Goal: Task Accomplishment & Management: Complete application form

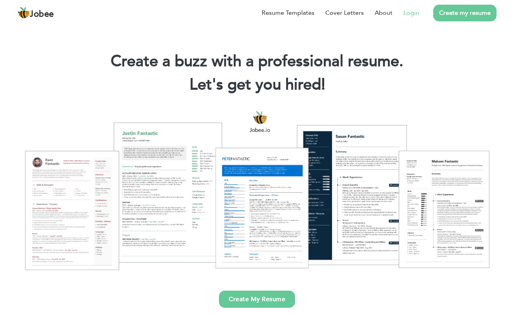
click at [401, 14] on li "Login" at bounding box center [406, 13] width 27 height 20
click at [405, 13] on link "Login" at bounding box center [412, 12] width 16 height 9
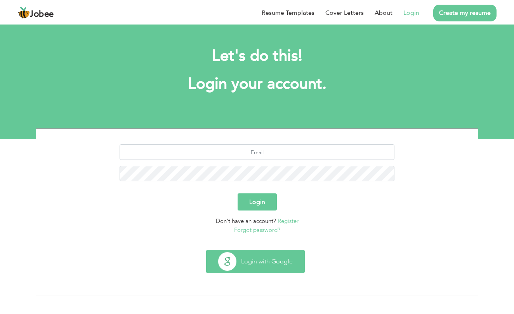
click at [251, 256] on button "Login with Google" at bounding box center [256, 261] width 98 height 23
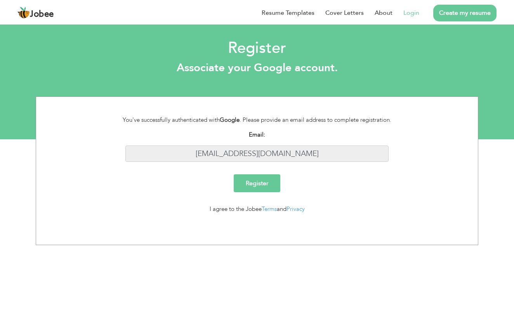
click at [307, 153] on input "send2sadam@gmail.com" at bounding box center [257, 153] width 264 height 17
click at [262, 153] on input "send2sadam@gmail.com" at bounding box center [257, 153] width 264 height 17
click at [406, 12] on link "Login" at bounding box center [412, 12] width 16 height 9
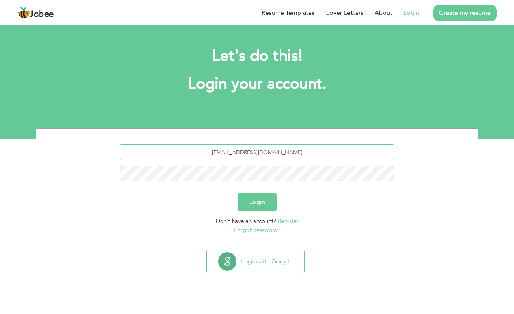
type input "send2sadam@gmail.com"
click at [257, 202] on button "Login" at bounding box center [257, 201] width 39 height 17
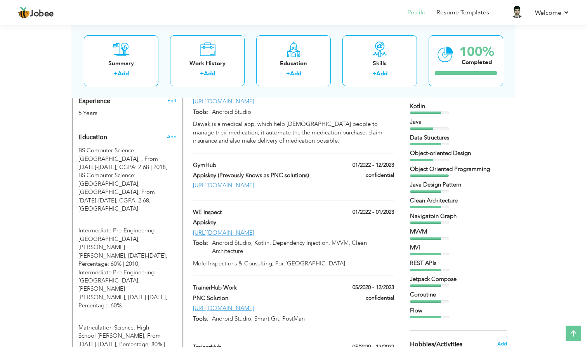
scroll to position [299, 0]
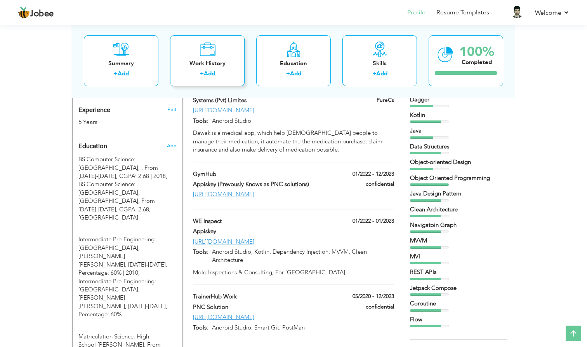
click at [209, 73] on link "Add" at bounding box center [209, 74] width 11 height 8
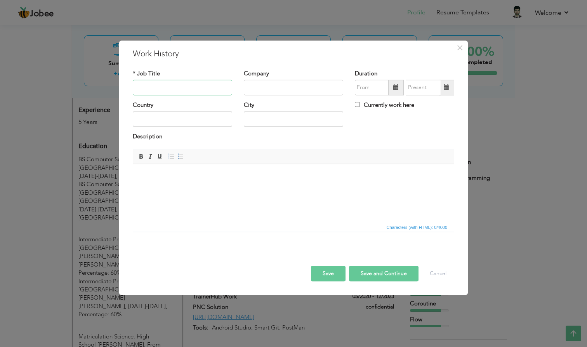
click at [189, 87] on input "text" at bounding box center [182, 88] width 99 height 16
click at [183, 88] on input "Internship" at bounding box center [182, 88] width 99 height 16
paste input "Iqra University - Business Incubation Centre."
type input "Internship Iqra University - Business Incubation Centre."
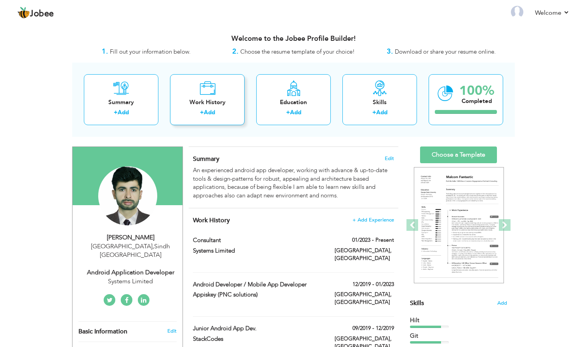
click at [202, 110] on label "+" at bounding box center [202, 112] width 4 height 8
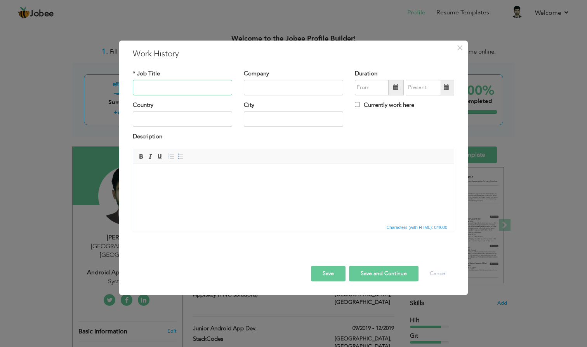
paste input "Iqra University - Business Incubation Centre."
type input "Iqra University - Business Incubation Centre."
paste input "Iqra University - Business Incubation Centre."
click at [294, 85] on input "Iqra University - Business Incubation Centre." at bounding box center [293, 88] width 99 height 16
click at [262, 88] on input "Iqra University - Business Incubation Centre" at bounding box center [293, 88] width 99 height 16
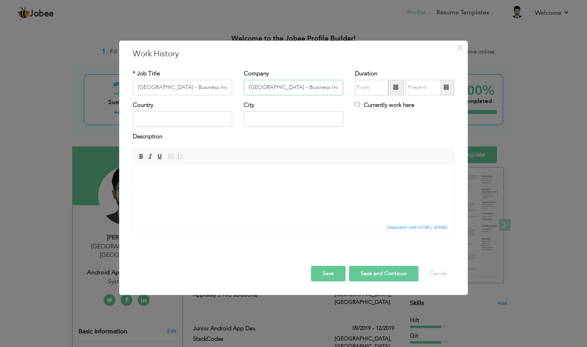
type input "Iqra University -"
click at [264, 86] on input "text" at bounding box center [293, 88] width 99 height 16
paste input "Stack Codes"
type input "Stack Codes"
click at [179, 89] on input "Iqra University - Business Incubation Centre." at bounding box center [182, 88] width 99 height 16
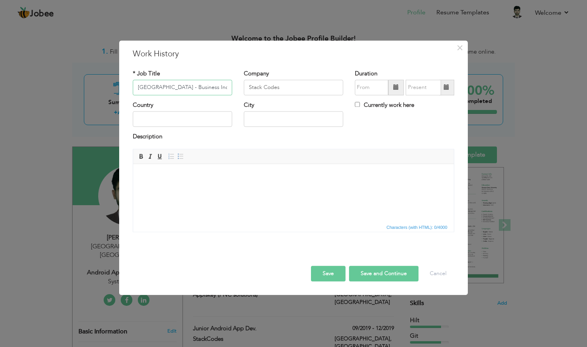
click at [179, 89] on input "Iqra University - Business Incubation Centre." at bounding box center [182, 88] width 99 height 16
click at [185, 90] on input "Android I" at bounding box center [182, 88] width 99 height 16
type input "Android Developer Intership"
click at [394, 88] on span at bounding box center [397, 88] width 16 height 16
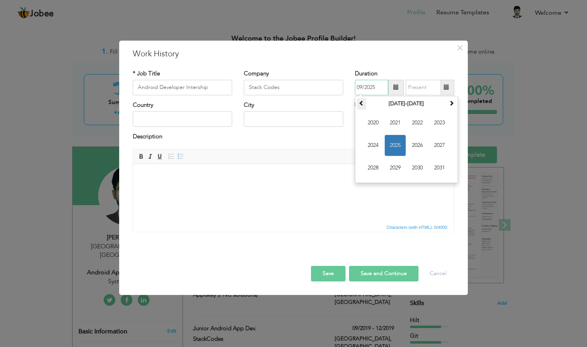
click at [362, 101] on span at bounding box center [361, 102] width 5 height 5
click at [397, 166] on span "2019" at bounding box center [395, 167] width 21 height 21
click at [399, 166] on span "Oct" at bounding box center [395, 167] width 21 height 21
type input "10/2019"
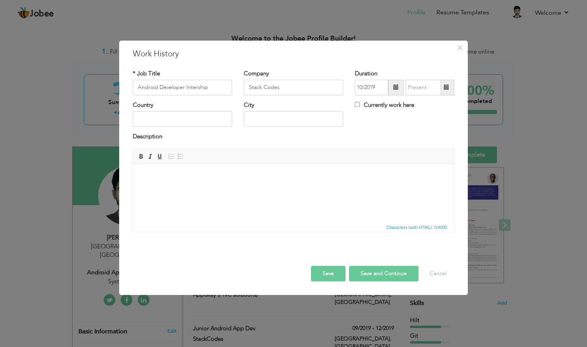
click at [446, 86] on span at bounding box center [446, 87] width 5 height 5
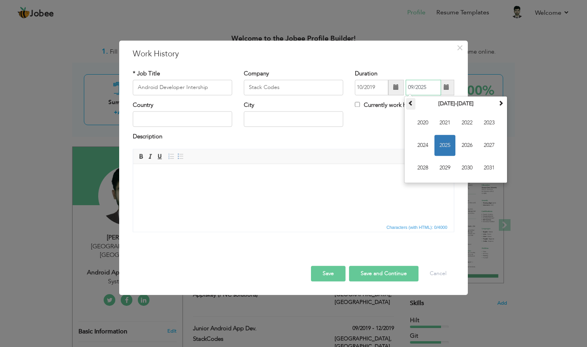
click at [410, 102] on span at bounding box center [410, 102] width 5 height 5
click at [448, 164] on span "2019" at bounding box center [445, 167] width 21 height 21
click at [447, 167] on span "Oct" at bounding box center [445, 167] width 21 height 21
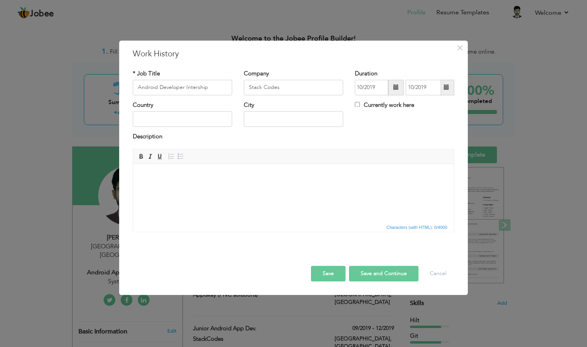
click at [453, 85] on span at bounding box center [446, 88] width 15 height 16
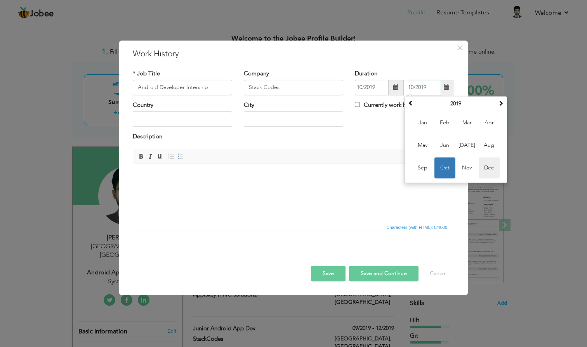
click at [483, 167] on span "Dec" at bounding box center [489, 167] width 21 height 21
type input "12/2019"
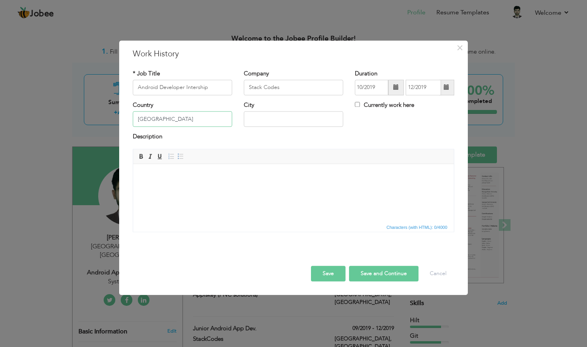
type input "[GEOGRAPHIC_DATA]"
click at [265, 188] on html at bounding box center [293, 176] width 321 height 24
paste body
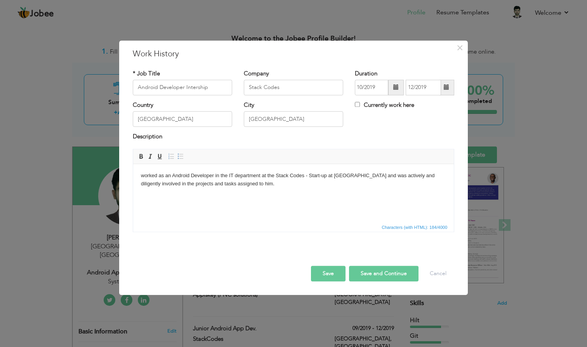
click at [248, 185] on body "worked as an Android Developer in the IT department at the Stack Codes - Start-…" at bounding box center [293, 180] width 305 height 16
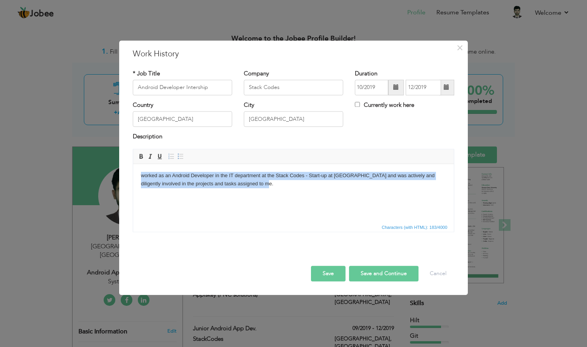
drag, startPoint x: 256, startPoint y: 185, endPoint x: 91, endPoint y: 157, distance: 167.8
click at [133, 164] on html "worked as an Android Developer in the IT department at the Stack Codes - Start-…" at bounding box center [293, 180] width 321 height 32
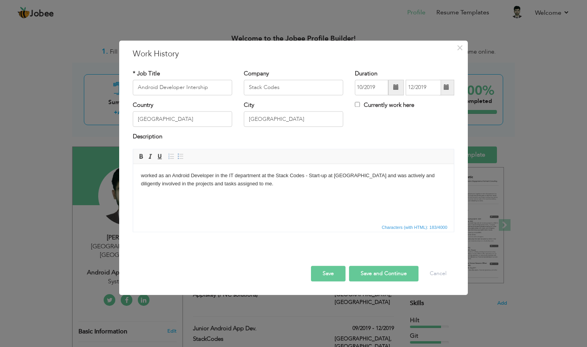
click at [307, 176] on body "worked as an Android Developer in the IT department at the Stack Codes - Start-…" at bounding box center [293, 180] width 305 height 16
drag, startPoint x: 366, startPoint y: 176, endPoint x: 349, endPoint y: 215, distance: 42.2
click at [349, 196] on html "worked as an Android Developer in the IT department at the Stack Codes - Start-…" at bounding box center [293, 180] width 321 height 32
click at [143, 174] on body "worked as an Android Developer in the IT department at the Stack Codes - Start-…" at bounding box center [293, 176] width 305 height 8
click at [182, 188] on html "I Worked as an Android Developer in the IT department at the Stack Codes - Star…" at bounding box center [293, 176] width 321 height 24
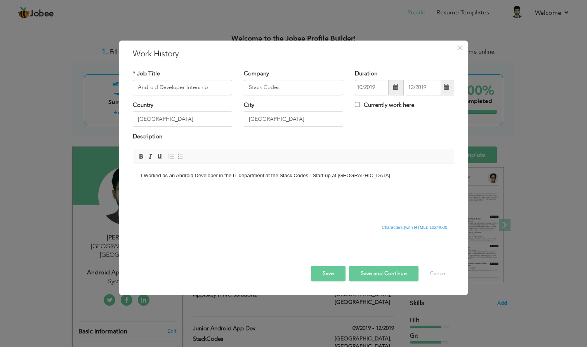
click at [219, 174] on body "I Worked as an Android Developer in the IT department at the Stack Codes - Star…" at bounding box center [293, 176] width 305 height 8
click at [208, 174] on body "I Worked as an Android Developer in the IT department at the Stack Codes - Star…" at bounding box center [293, 176] width 305 height 8
click at [280, 188] on html "I Worked as an Android Intern in the IT department at the Stack Codes - Start-u…" at bounding box center [293, 176] width 321 height 24
click at [376, 272] on button "Save and Continue" at bounding box center [384, 274] width 70 height 16
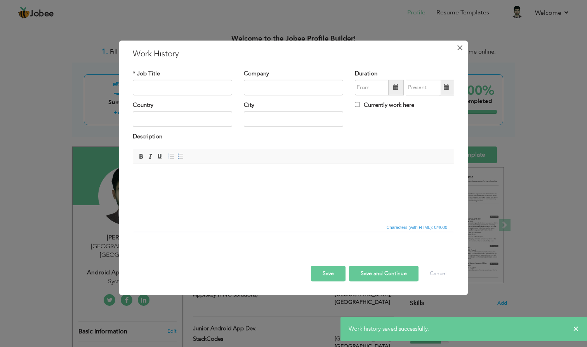
click at [459, 50] on span "×" at bounding box center [460, 48] width 7 height 14
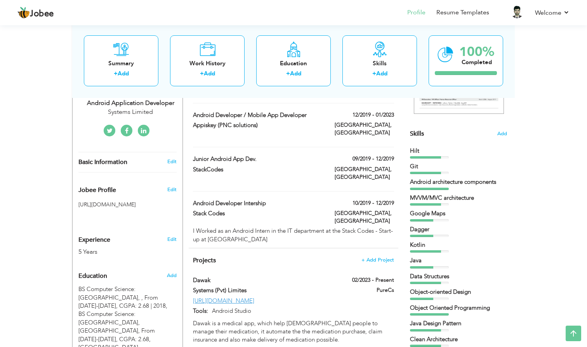
scroll to position [159, 0]
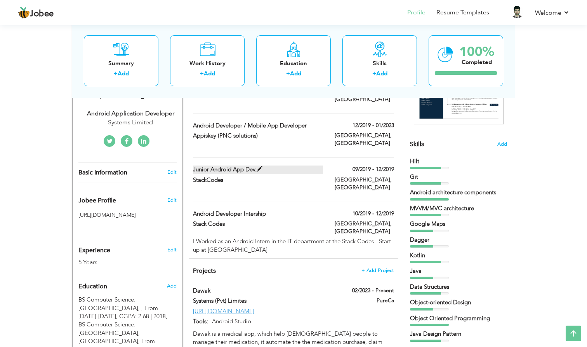
click at [267, 166] on label "Junior Android App Dev." at bounding box center [258, 170] width 131 height 8
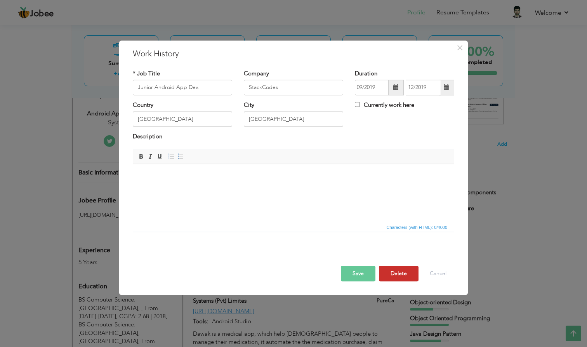
click at [396, 273] on button "Delete" at bounding box center [399, 274] width 40 height 16
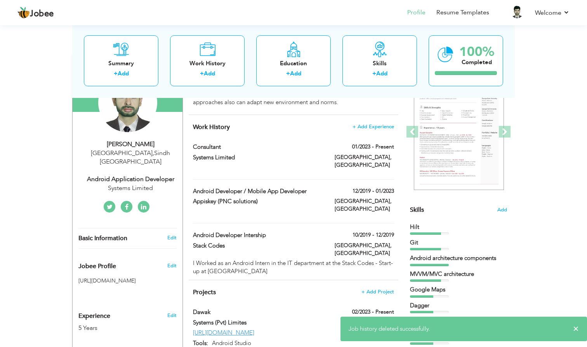
scroll to position [92, 0]
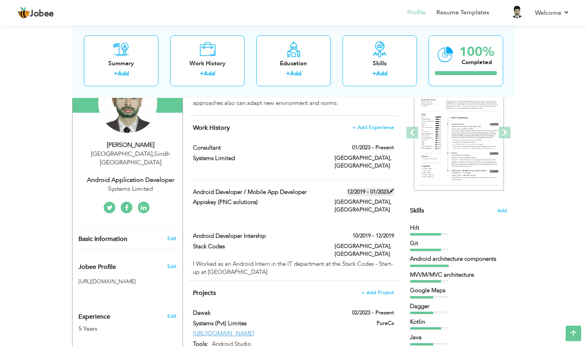
click at [390, 188] on span at bounding box center [391, 190] width 5 height 5
type input "Android Developer / Mobile App Developer"
type input "Appiskey (PNC solutions)"
type input "12/2019"
type input "01/2023"
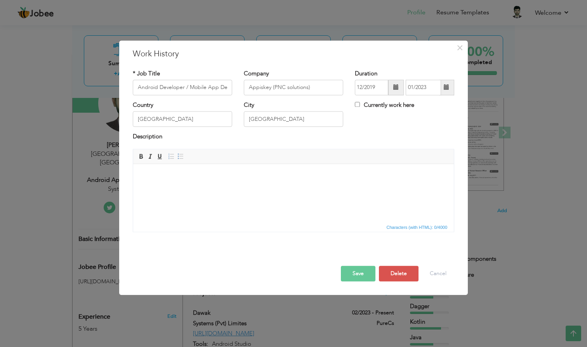
click at [393, 87] on span at bounding box center [397, 88] width 16 height 16
click at [439, 166] on span "Dec" at bounding box center [439, 167] width 21 height 21
click at [447, 89] on span at bounding box center [446, 87] width 5 height 5
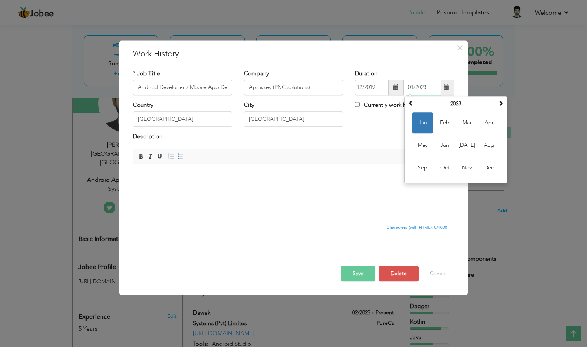
click at [423, 123] on span "Jan" at bounding box center [423, 122] width 21 height 21
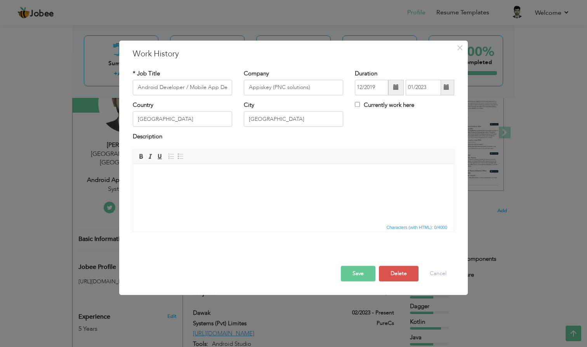
click at [451, 84] on span at bounding box center [446, 88] width 15 height 16
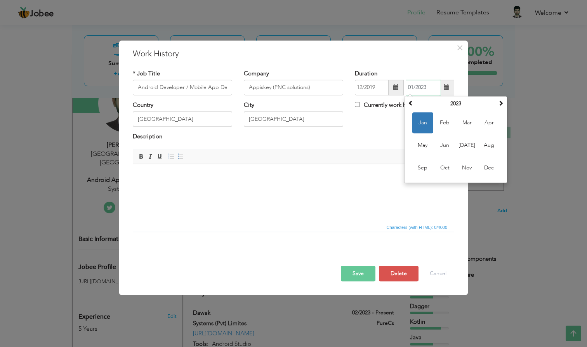
click at [422, 121] on span "Jan" at bounding box center [423, 122] width 21 height 21
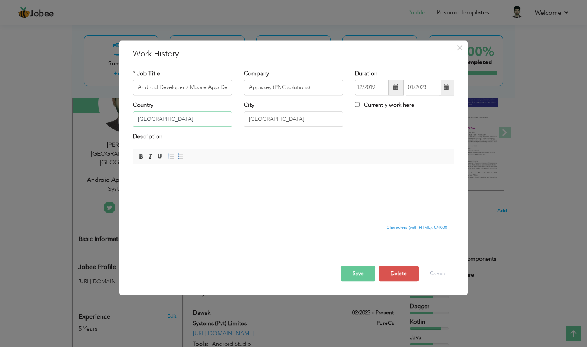
click at [171, 116] on input "[GEOGRAPHIC_DATA]" at bounding box center [182, 119] width 99 height 16
click at [355, 270] on button "Save" at bounding box center [358, 274] width 35 height 16
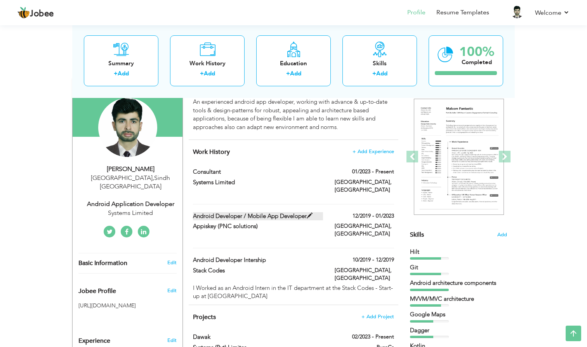
scroll to position [67, 0]
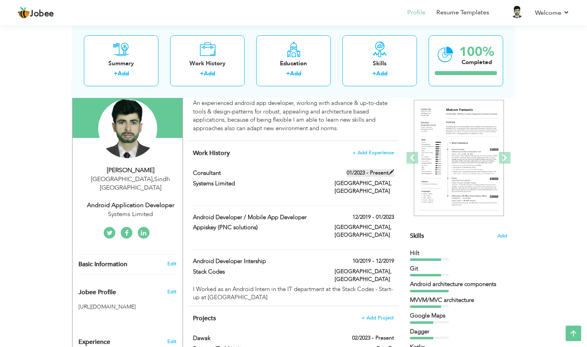
click at [392, 169] on span at bounding box center [391, 171] width 5 height 5
type input "Consultant"
type input "Systems Limited"
type input "01/2023"
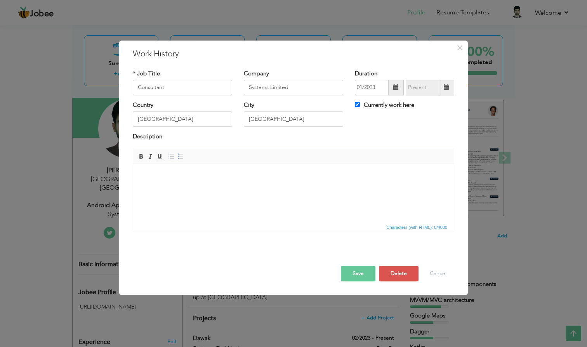
click at [368, 105] on label "Currently work here" at bounding box center [384, 105] width 59 height 8
click at [360, 105] on input "Currently work here" at bounding box center [357, 104] width 5 height 5
checkbox input "false"
click at [438, 87] on input "text" at bounding box center [423, 88] width 35 height 16
click at [448, 87] on span at bounding box center [446, 87] width 5 height 5
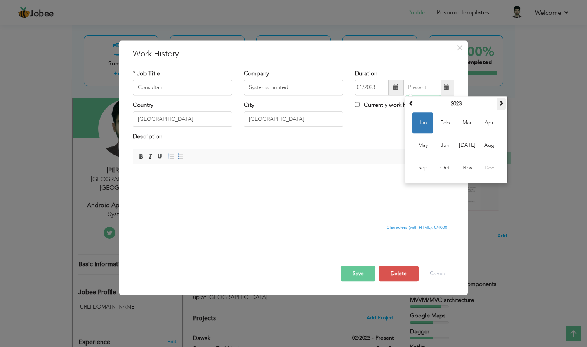
click at [500, 107] on th at bounding box center [501, 104] width 9 height 12
click at [468, 166] on span "Nov" at bounding box center [467, 167] width 21 height 21
type input "11/2024"
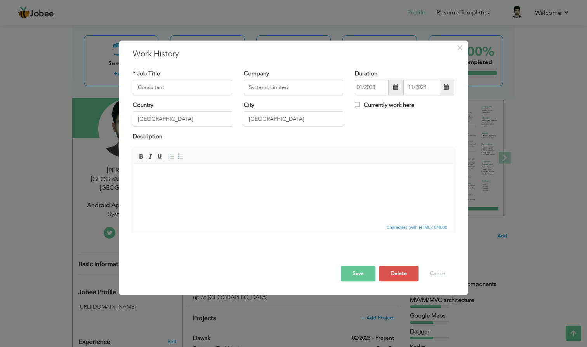
click at [355, 274] on button "Save" at bounding box center [358, 274] width 35 height 16
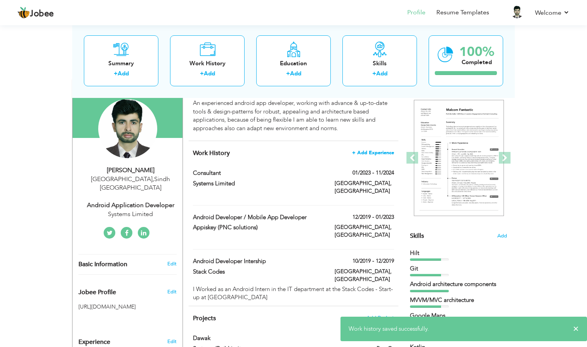
click at [368, 151] on span "+ Add Experience" at bounding box center [373, 152] width 42 height 5
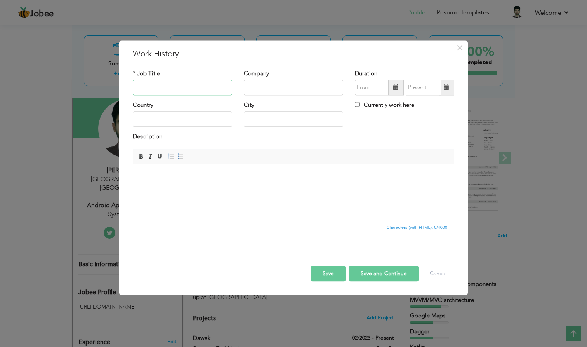
click at [185, 91] on input "text" at bounding box center [182, 88] width 99 height 16
paste input "Android Developer"
type input "Android Developer"
click at [292, 85] on input "text" at bounding box center [293, 88] width 99 height 16
click at [274, 82] on input "text" at bounding box center [293, 88] width 99 height 16
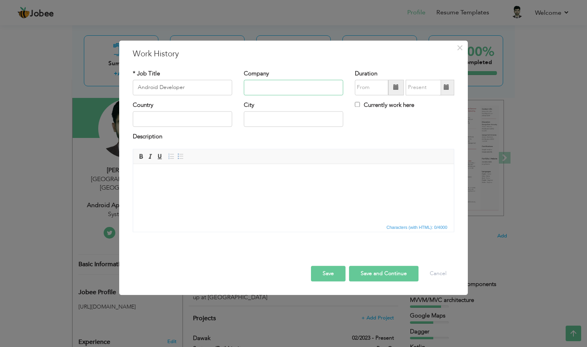
paste input "Tangent International Limited"
type input "Tangent International Limited"
click at [383, 88] on input "text" at bounding box center [371, 88] width 33 height 16
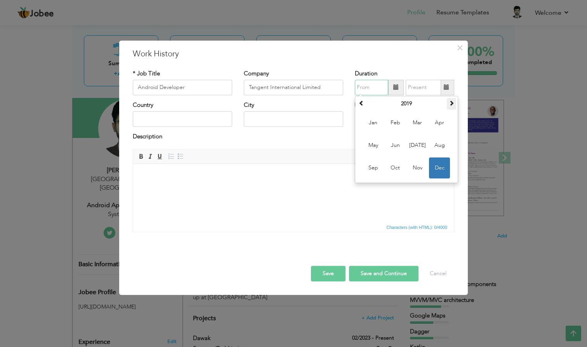
click at [451, 105] on span at bounding box center [451, 102] width 5 height 5
click at [452, 103] on span at bounding box center [451, 102] width 5 height 5
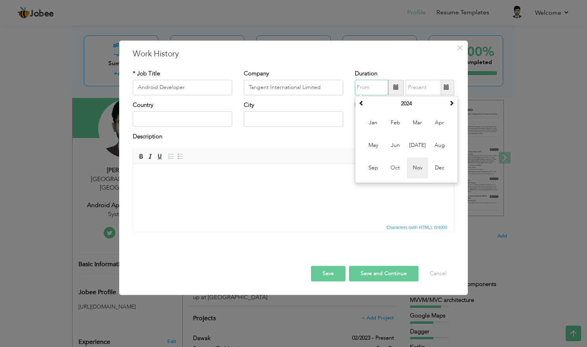
click at [416, 166] on span "Nov" at bounding box center [417, 167] width 21 height 21
type input "11/2024"
click at [441, 84] on input "text" at bounding box center [423, 88] width 35 height 16
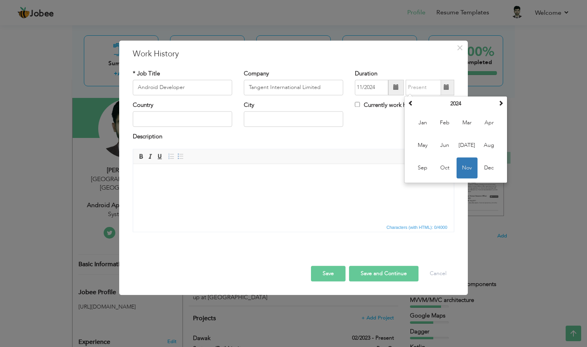
click at [361, 104] on label "Currently work here" at bounding box center [384, 105] width 59 height 8
click at [360, 104] on input "Currently work here" at bounding box center [357, 104] width 5 height 5
checkbox input "true"
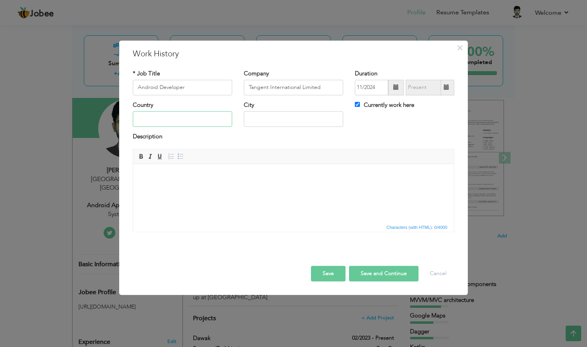
click at [198, 113] on input "text" at bounding box center [182, 119] width 99 height 16
click at [188, 113] on input "text" at bounding box center [182, 119] width 99 height 16
type input "Freelancer"
click at [268, 119] on input "text" at bounding box center [293, 119] width 99 height 16
click at [376, 275] on button "Save and Continue" at bounding box center [384, 274] width 70 height 16
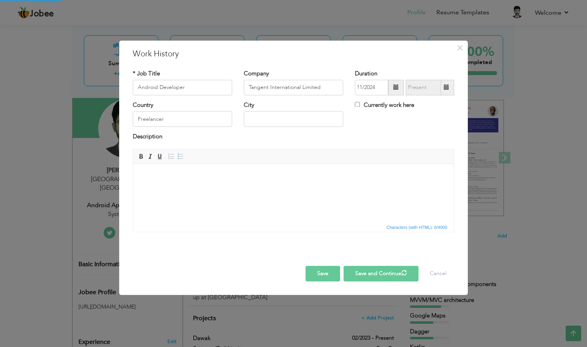
checkbox input "false"
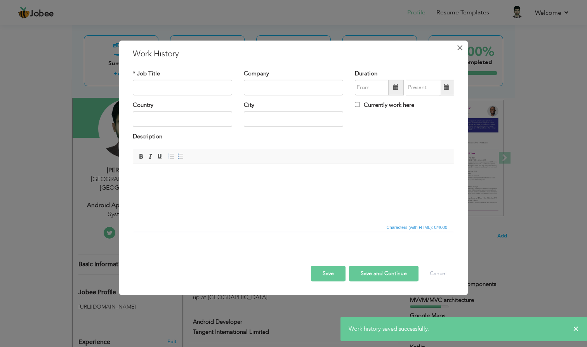
click at [458, 50] on span "×" at bounding box center [460, 48] width 7 height 14
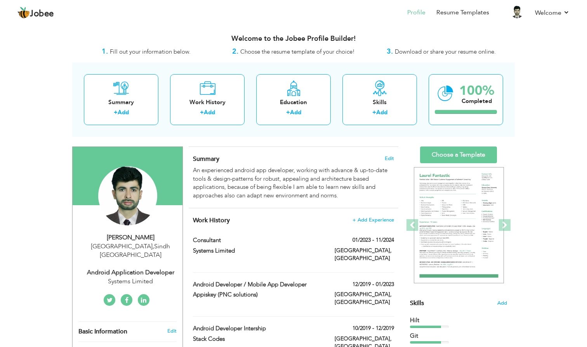
scroll to position [0, 0]
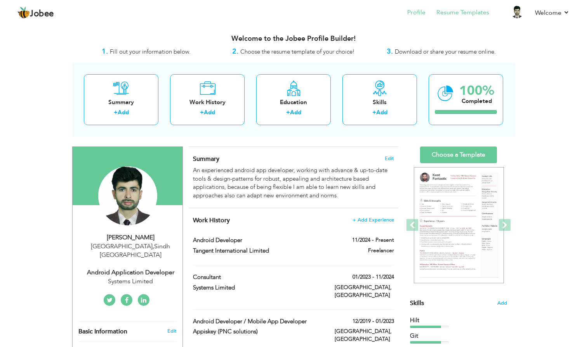
click at [457, 14] on link "Resume Templates" at bounding box center [463, 12] width 53 height 9
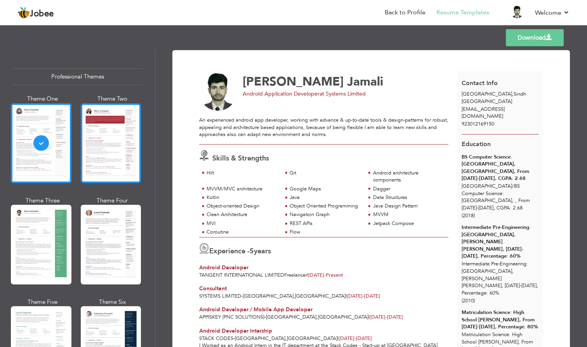
click at [99, 143] on div at bounding box center [111, 143] width 61 height 80
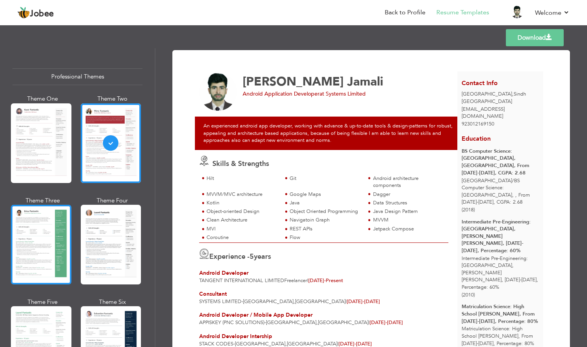
click at [40, 225] on div at bounding box center [41, 245] width 61 height 80
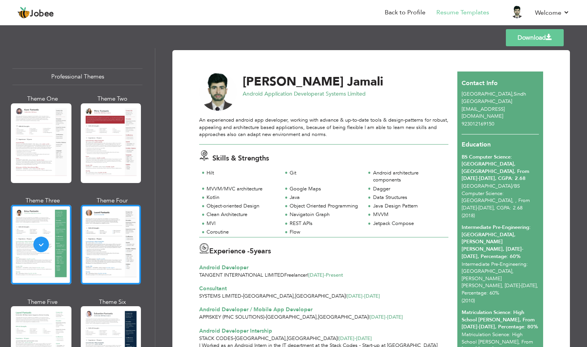
click at [106, 231] on div at bounding box center [111, 245] width 61 height 80
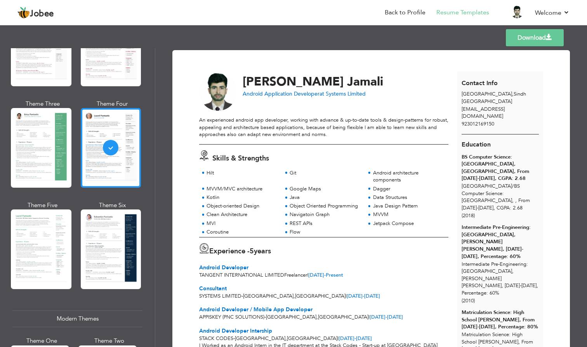
scroll to position [97, 0]
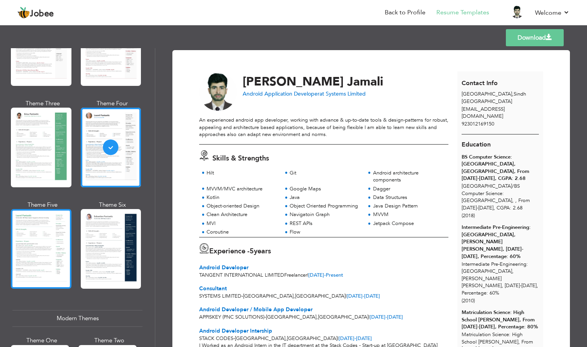
click at [38, 226] on div at bounding box center [41, 249] width 61 height 80
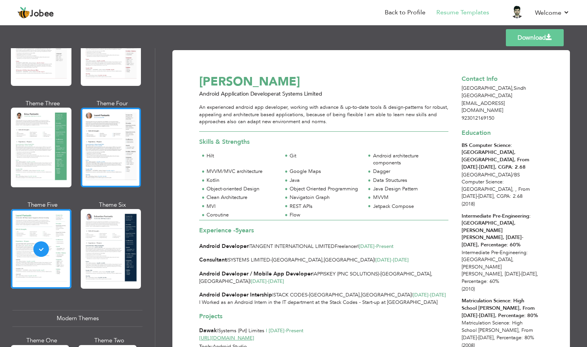
click at [104, 151] on div at bounding box center [111, 148] width 61 height 80
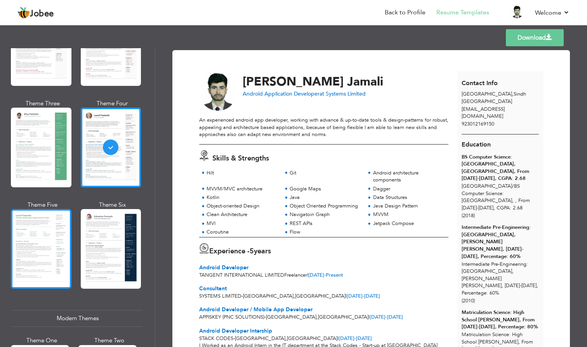
click at [37, 233] on div at bounding box center [41, 249] width 61 height 80
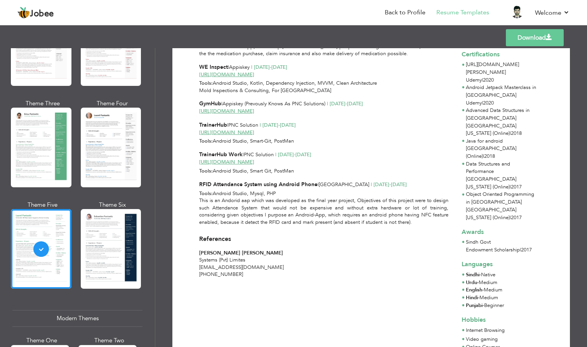
scroll to position [307, 0]
click at [110, 228] on div at bounding box center [111, 249] width 61 height 80
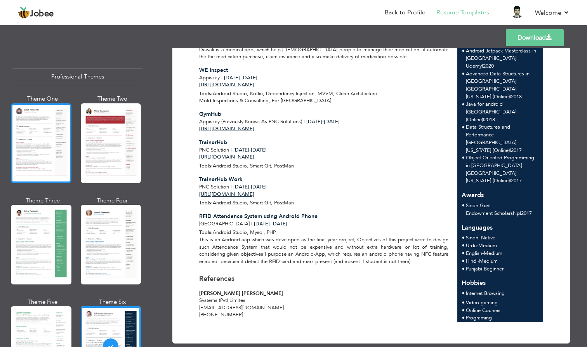
scroll to position [0, 0]
click at [36, 125] on div at bounding box center [41, 143] width 61 height 80
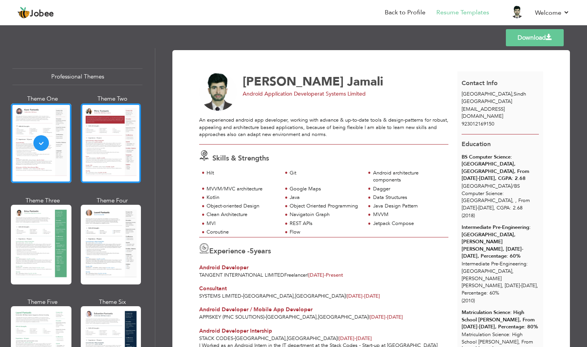
click at [108, 145] on div at bounding box center [111, 143] width 61 height 80
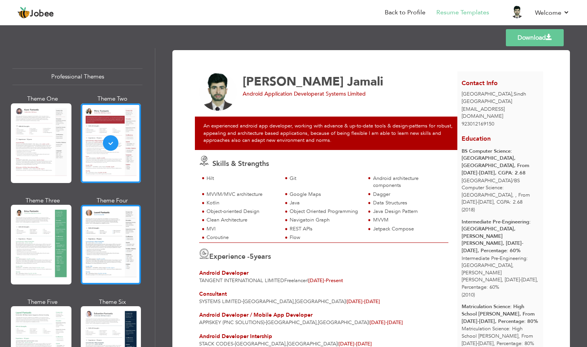
click at [87, 235] on div at bounding box center [111, 245] width 61 height 80
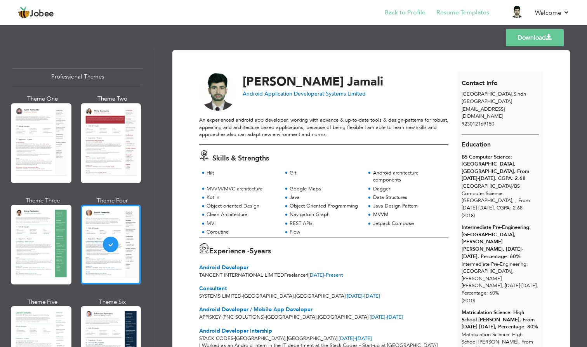
click at [397, 14] on link "Back to Profile" at bounding box center [405, 12] width 41 height 9
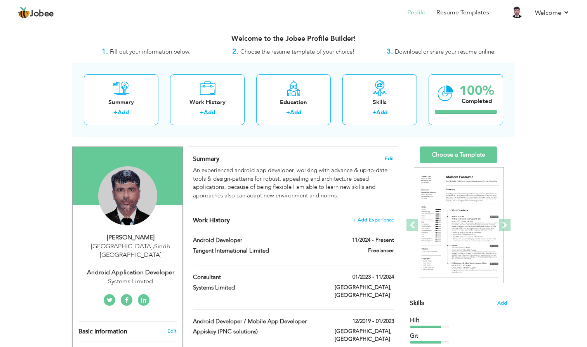
click at [134, 192] on div "Change Remove" at bounding box center [127, 195] width 59 height 59
click at [129, 169] on icon at bounding box center [127, 172] width 7 height 7
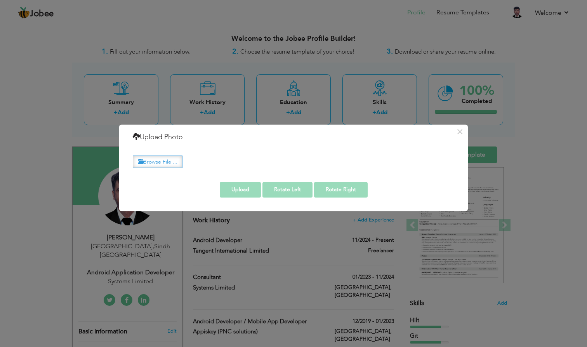
click at [157, 163] on label "Browse File ..." at bounding box center [158, 162] width 50 height 12
click at [0, 0] on input "Browse File ..." at bounding box center [0, 0] width 0 height 0
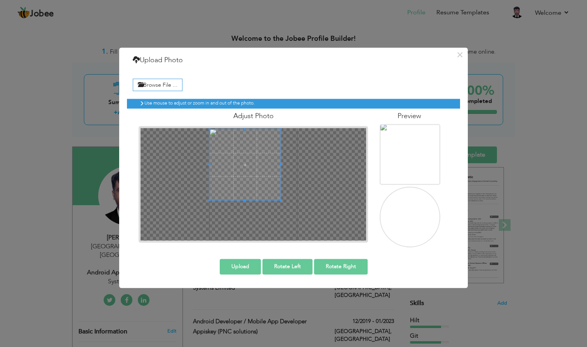
click at [242, 165] on span at bounding box center [245, 164] width 71 height 71
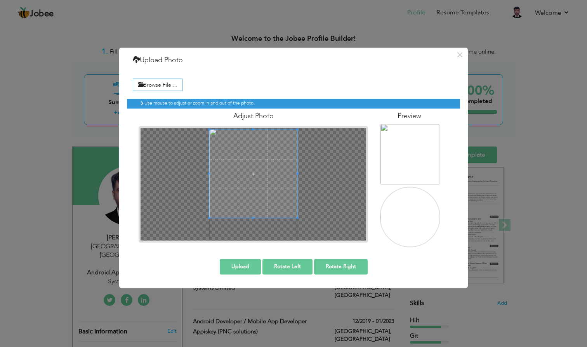
click at [298, 239] on div at bounding box center [254, 184] width 226 height 113
click at [237, 266] on button "Upload" at bounding box center [240, 267] width 41 height 16
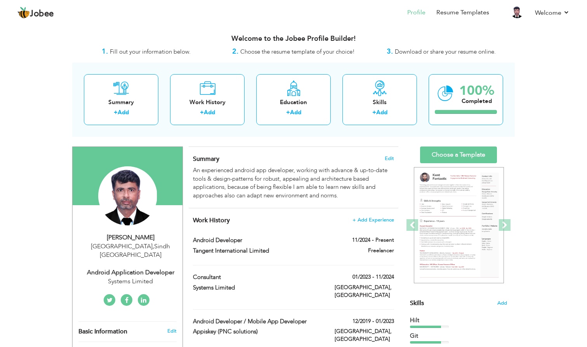
click at [146, 236] on div "Saddam Jamali" at bounding box center [130, 237] width 104 height 9
type input "[PERSON_NAME]"
type input "Jamali"
type input "923012169150"
select select "number:166"
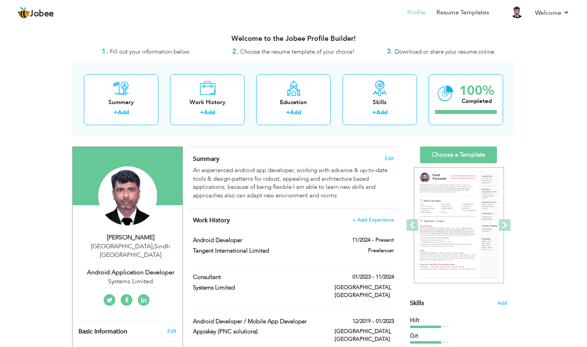
type input "Sindh"
type input "[GEOGRAPHIC_DATA]"
select select "number:7"
type input "Systems Limited"
type input "Android Application Developer"
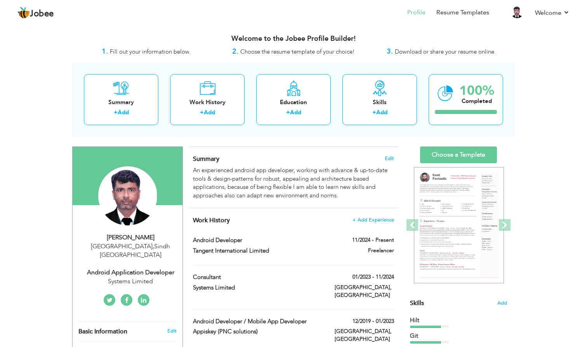
type input "[URL][DOMAIN_NAME][PERSON_NAME]"
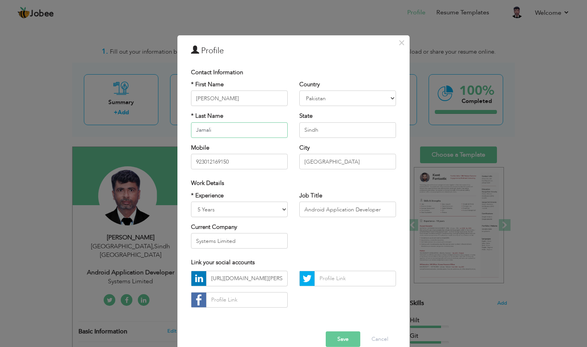
click at [216, 129] on input "Jamali" at bounding box center [239, 130] width 97 height 16
type input "Hussain"
click at [321, 252] on div "* Experience Entry Level Less than 1 Year 1 Year 2 Years 3 Years 4 Years 5 Year…" at bounding box center [293, 222] width 217 height 63
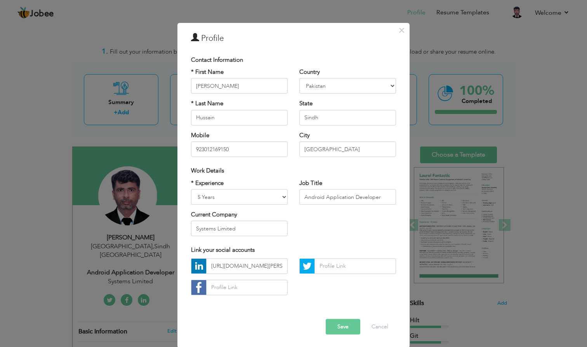
scroll to position [12, 0]
click at [236, 287] on input "text" at bounding box center [247, 288] width 82 height 16
click at [317, 145] on input "[GEOGRAPHIC_DATA]" at bounding box center [348, 150] width 97 height 16
type input "Nawabshah"
click at [234, 294] on input "text" at bounding box center [247, 288] width 82 height 16
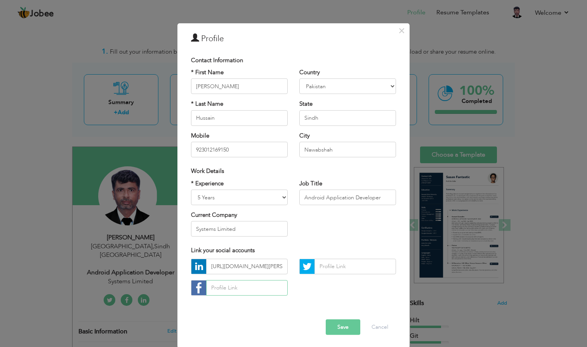
paste input "https://www.facebook.com/SaddamHussain6"
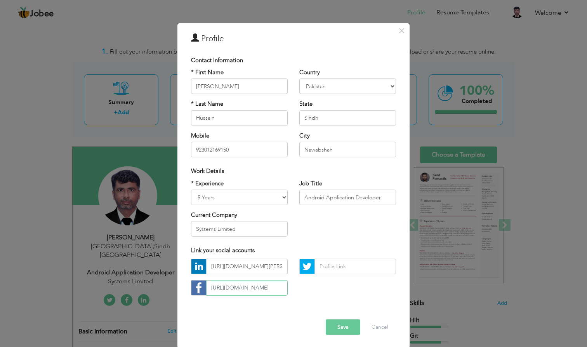
type input "https://www.facebook.com/SaddamHussain6"
click at [235, 226] on input "Systems Limited" at bounding box center [239, 229] width 97 height 16
paste input "https://www.facebook.com/SaddamHussain6"
type input "T"
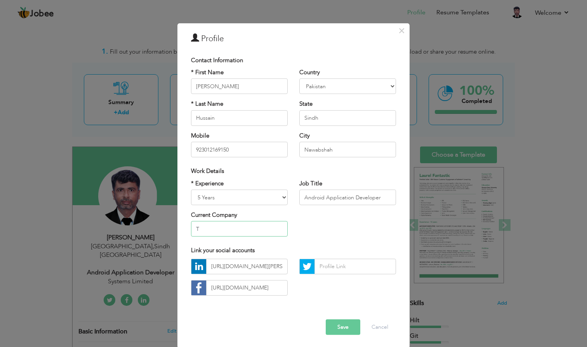
click at [216, 226] on input "T" at bounding box center [239, 229] width 97 height 16
paste input "Tangent International Limited"
type input "Tangent International Limited"
click at [259, 265] on input "[URL][DOMAIN_NAME][PERSON_NAME]" at bounding box center [247, 267] width 82 height 16
click at [343, 324] on button "Save" at bounding box center [343, 327] width 35 height 16
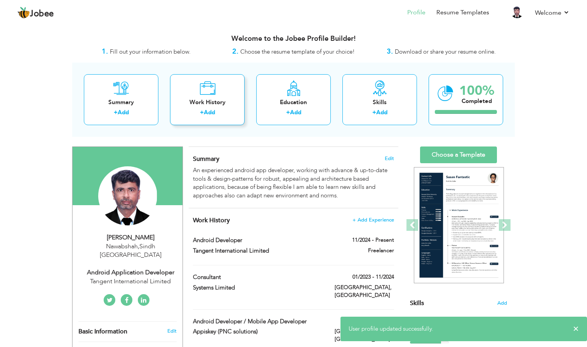
scroll to position [0, 0]
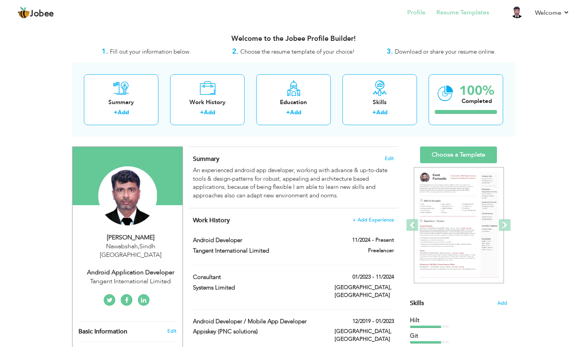
click at [463, 15] on link "Resume Templates" at bounding box center [463, 12] width 53 height 9
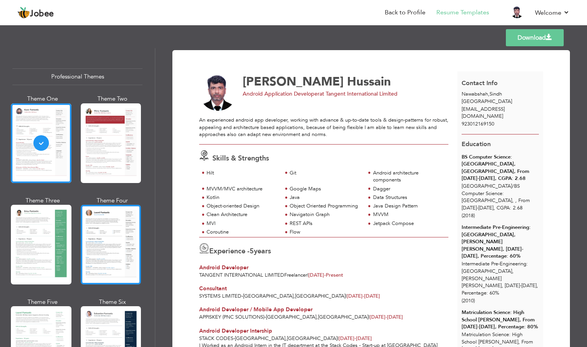
click at [101, 225] on div at bounding box center [111, 245] width 61 height 80
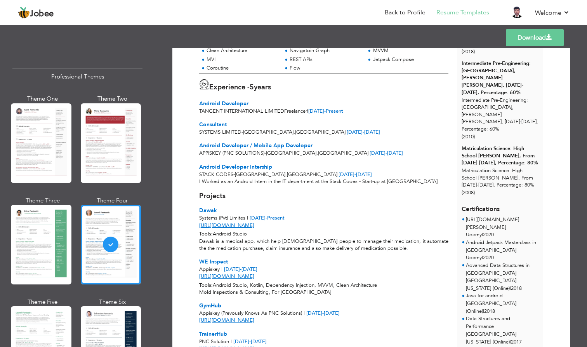
scroll to position [162, 0]
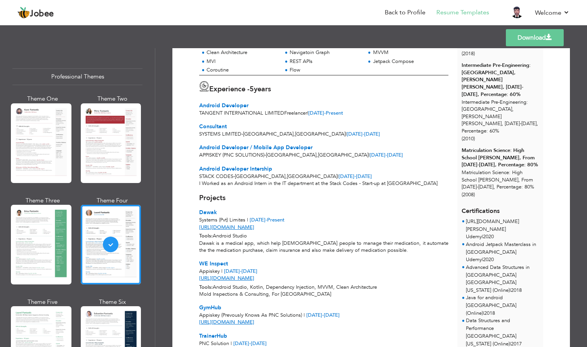
click at [222, 131] on span "Systems Limited" at bounding box center [220, 134] width 42 height 7
click at [216, 110] on span "Tangent International Limited" at bounding box center [241, 113] width 85 height 7
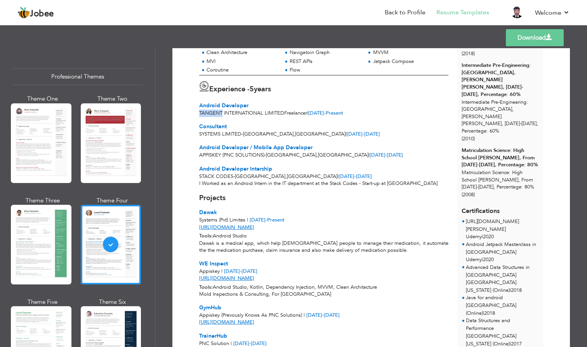
click at [216, 110] on span "Tangent International Limited" at bounding box center [241, 113] width 85 height 7
click at [212, 152] on span "Appiskey (PNC solutions)" at bounding box center [231, 155] width 65 height 7
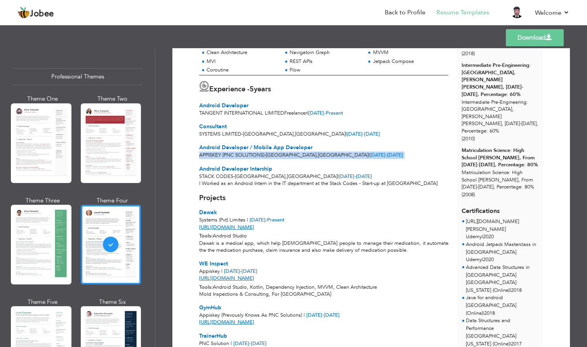
click at [215, 173] on span "Stack Codes" at bounding box center [216, 176] width 34 height 7
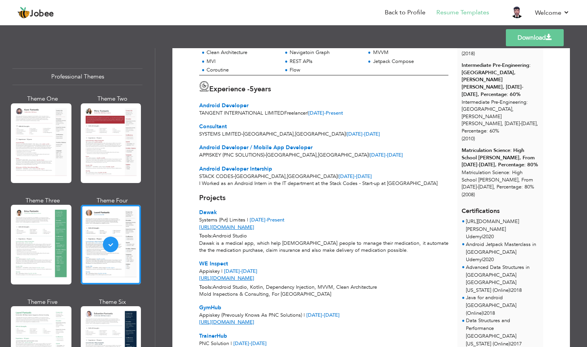
click at [215, 173] on span "Stack Codes" at bounding box center [216, 176] width 34 height 7
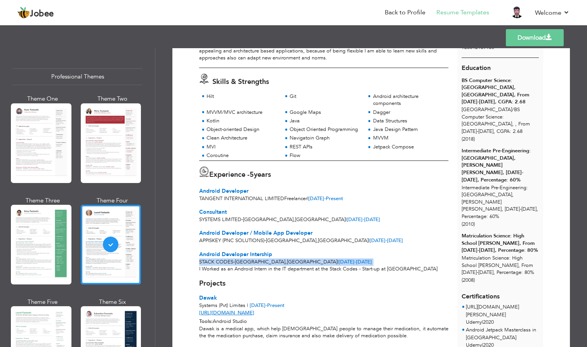
scroll to position [71, 0]
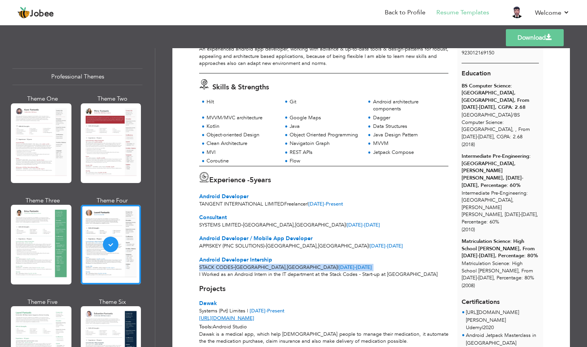
click at [491, 82] on div "BS Computer Science: [GEOGRAPHIC_DATA], [GEOGRAPHIC_DATA], From [DATE]-[DATE], …" at bounding box center [500, 96] width 77 height 29
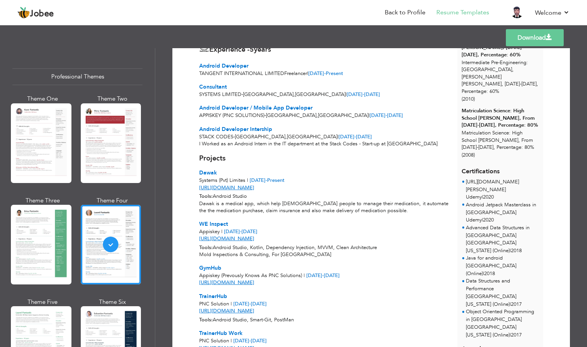
scroll to position [225, 0]
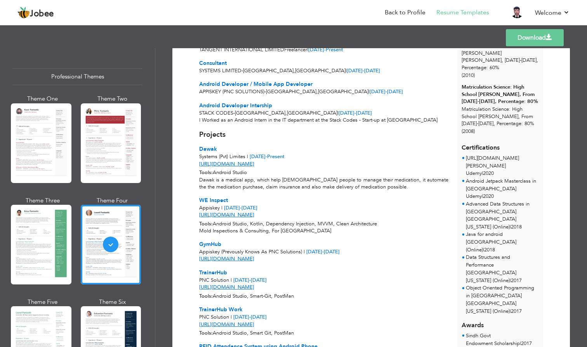
click at [493, 155] on span "[URL][DOMAIN_NAME][PERSON_NAME]" at bounding box center [492, 162] width 53 height 15
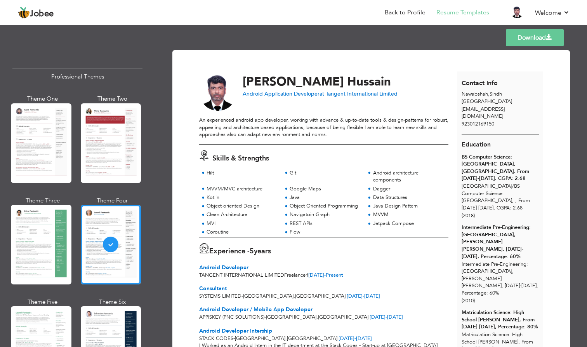
scroll to position [0, 0]
click at [524, 41] on link "Download" at bounding box center [535, 37] width 58 height 17
click at [481, 134] on div "Education BS Computer Science: [GEOGRAPHIC_DATA], [GEOGRAPHIC_DATA], From [DATE…" at bounding box center [501, 248] width 86 height 229
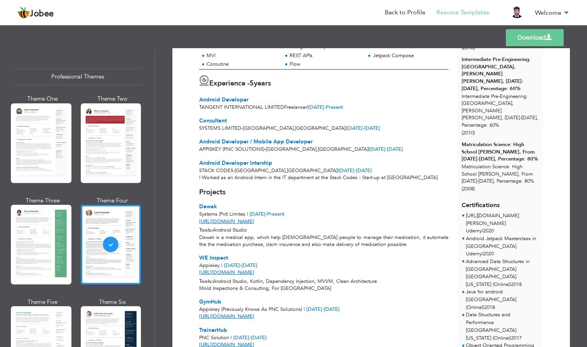
scroll to position [159, 0]
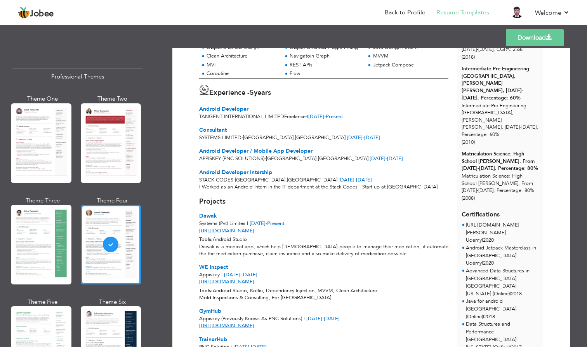
click at [356, 202] on div "Projects Dawak Systems (Pvt) Limites | [DATE] - Present" at bounding box center [324, 212] width 258 height 31
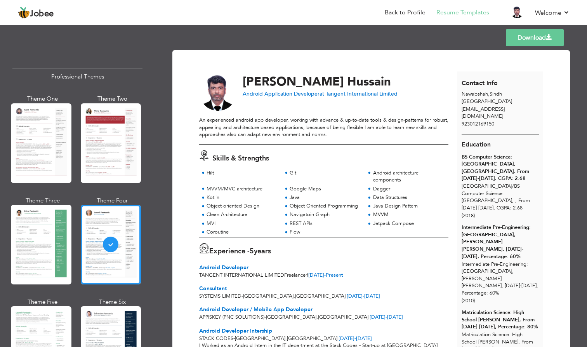
scroll to position [0, 0]
